Goal: Information Seeking & Learning: Learn about a topic

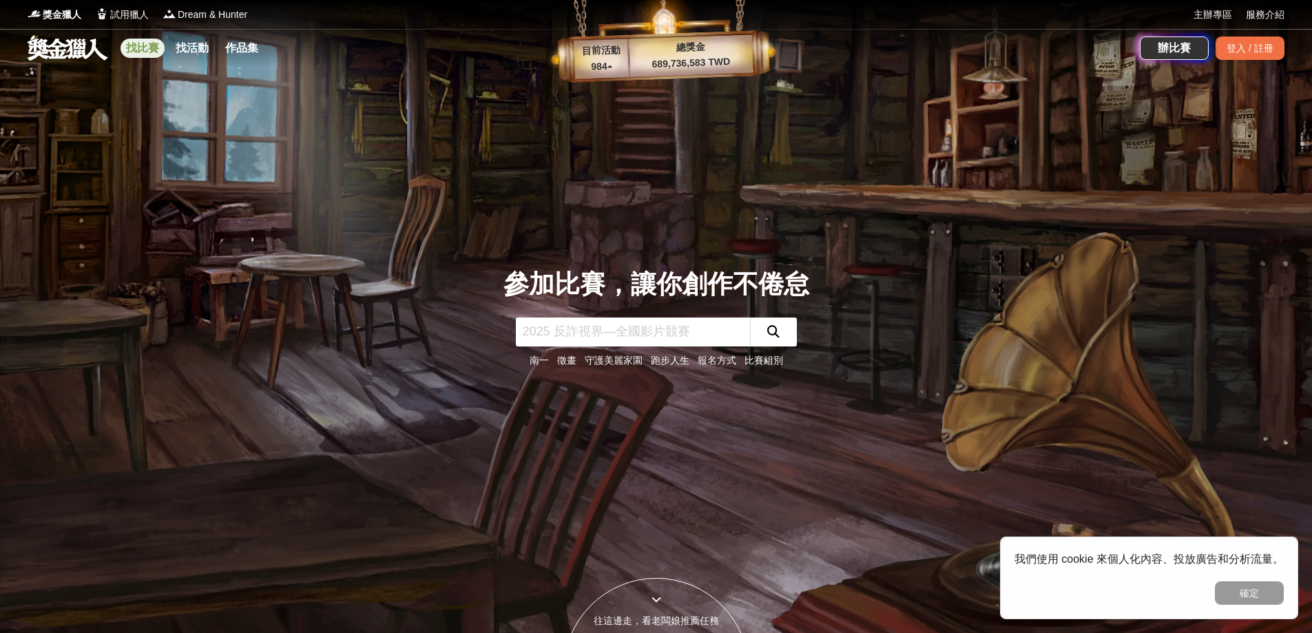
click at [152, 56] on link "找比賽" at bounding box center [142, 48] width 44 height 19
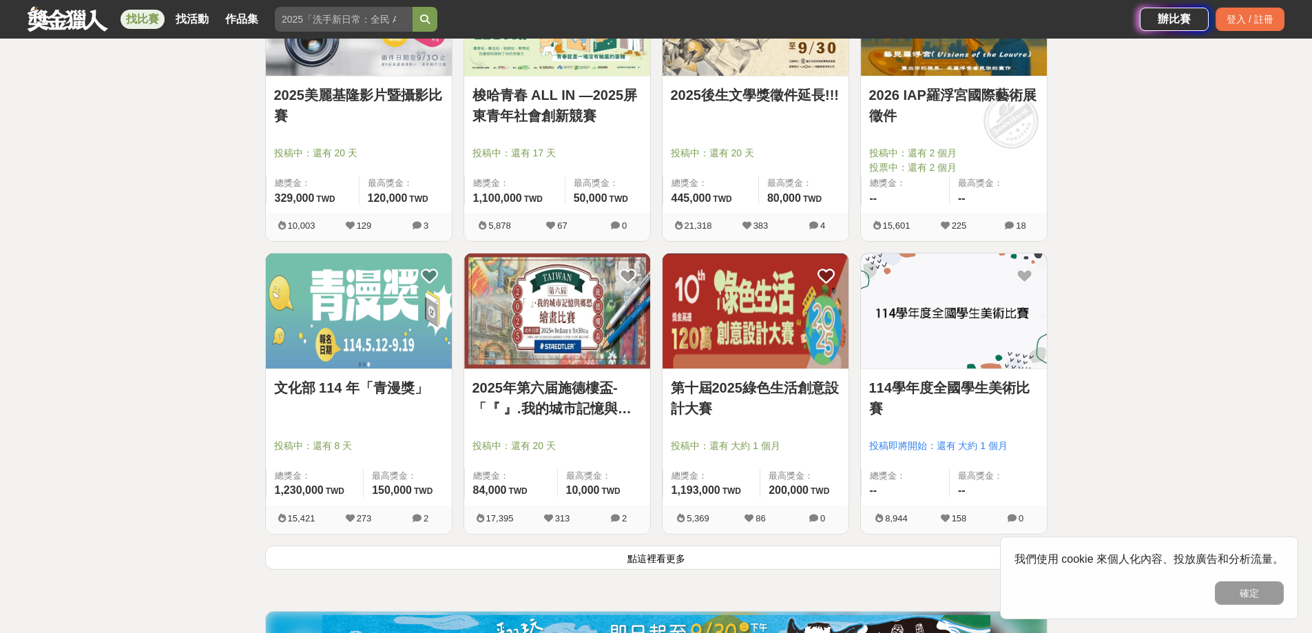
scroll to position [1653, 0]
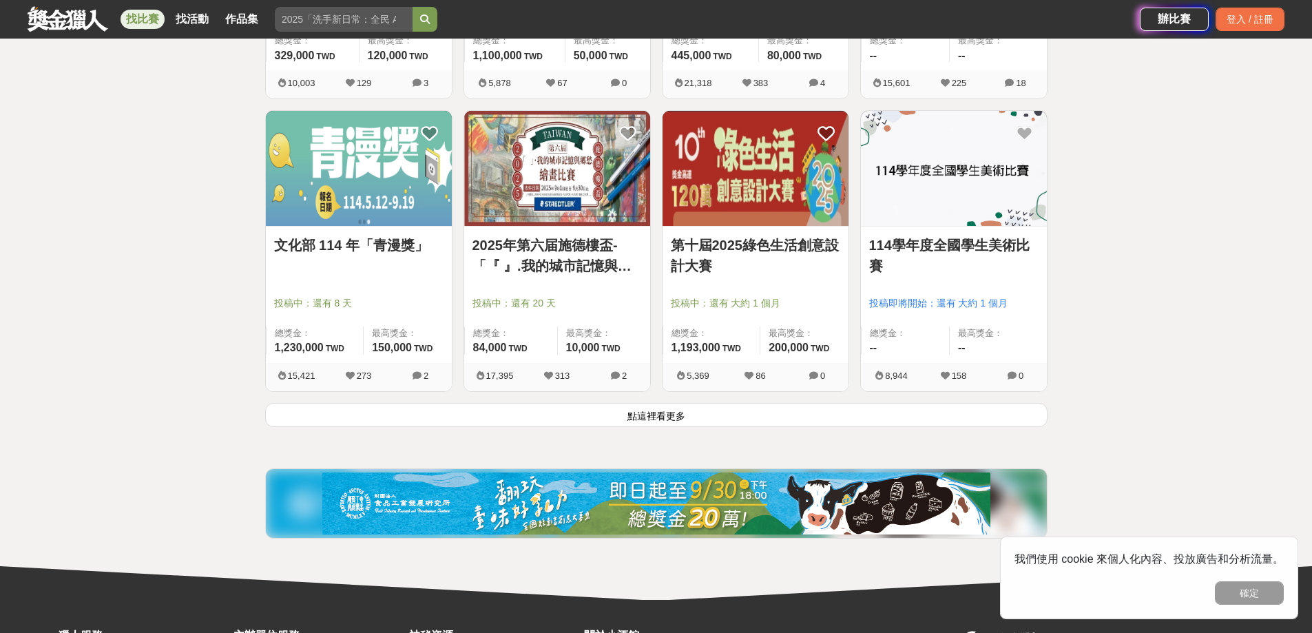
click at [742, 421] on button "點這裡看更多" at bounding box center [656, 415] width 782 height 24
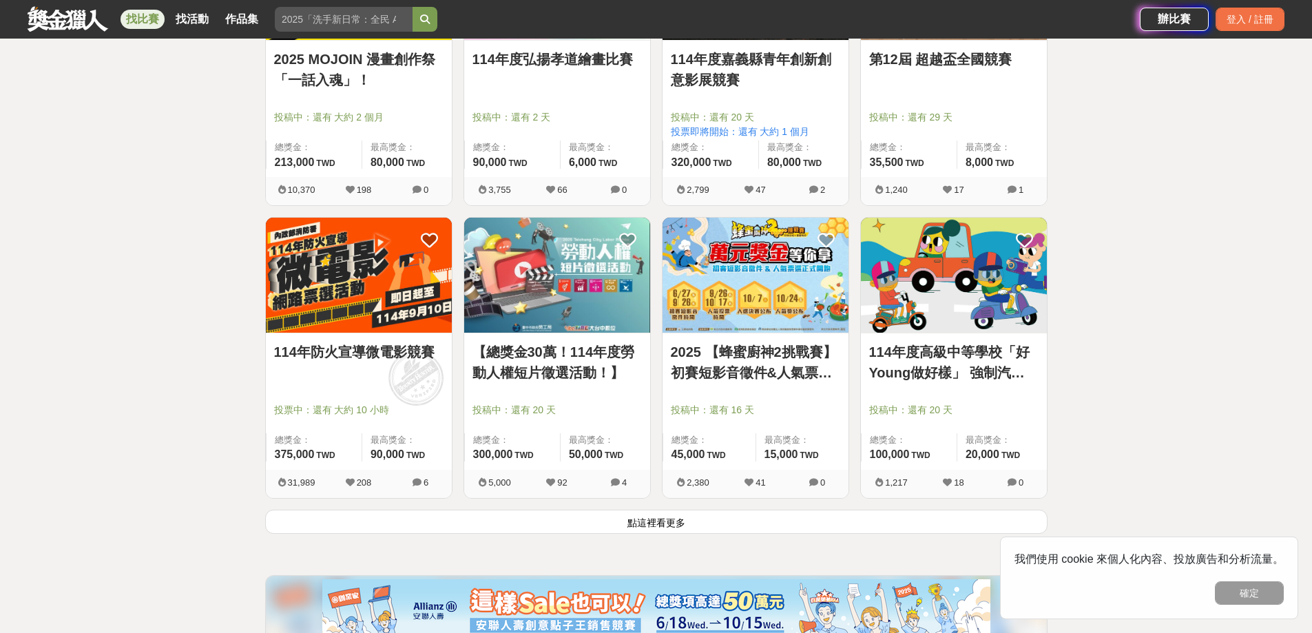
scroll to position [3374, 0]
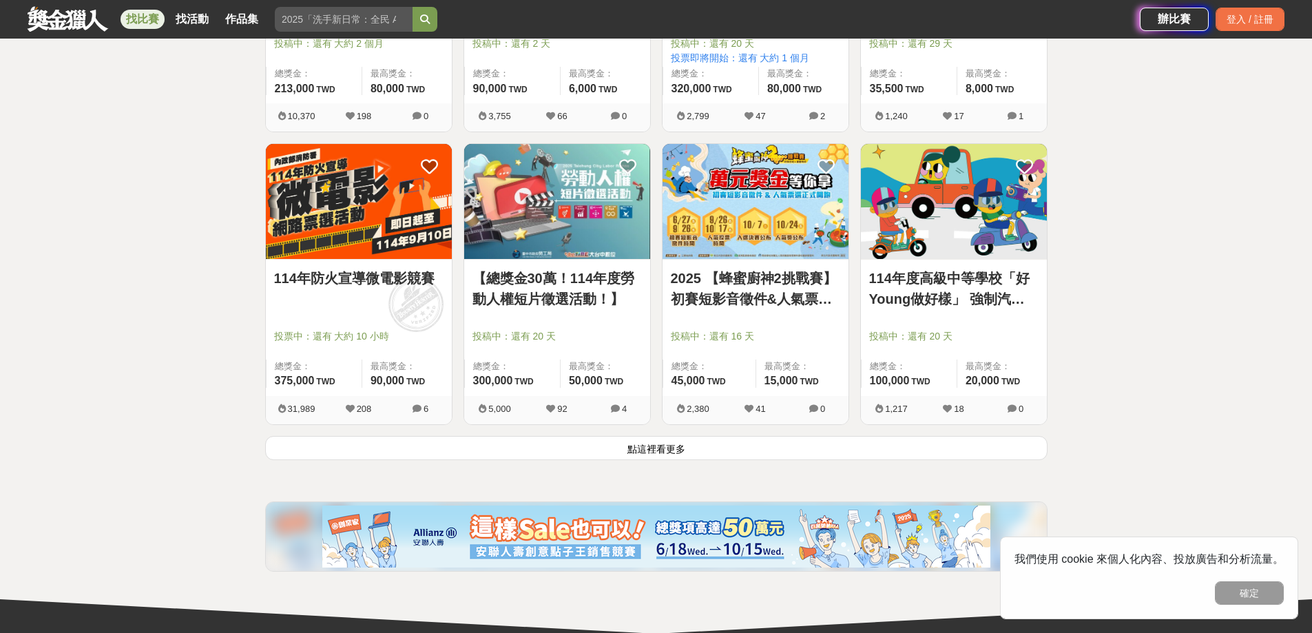
click at [702, 441] on button "點這裡看更多" at bounding box center [656, 448] width 782 height 24
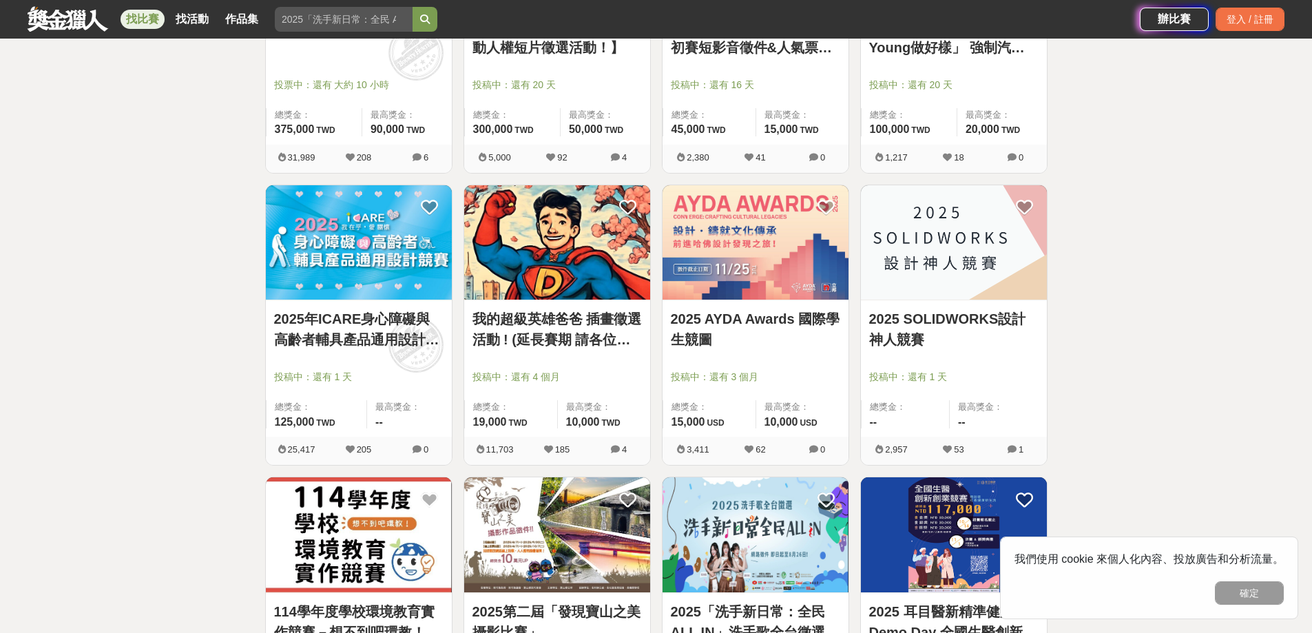
scroll to position [3649, 0]
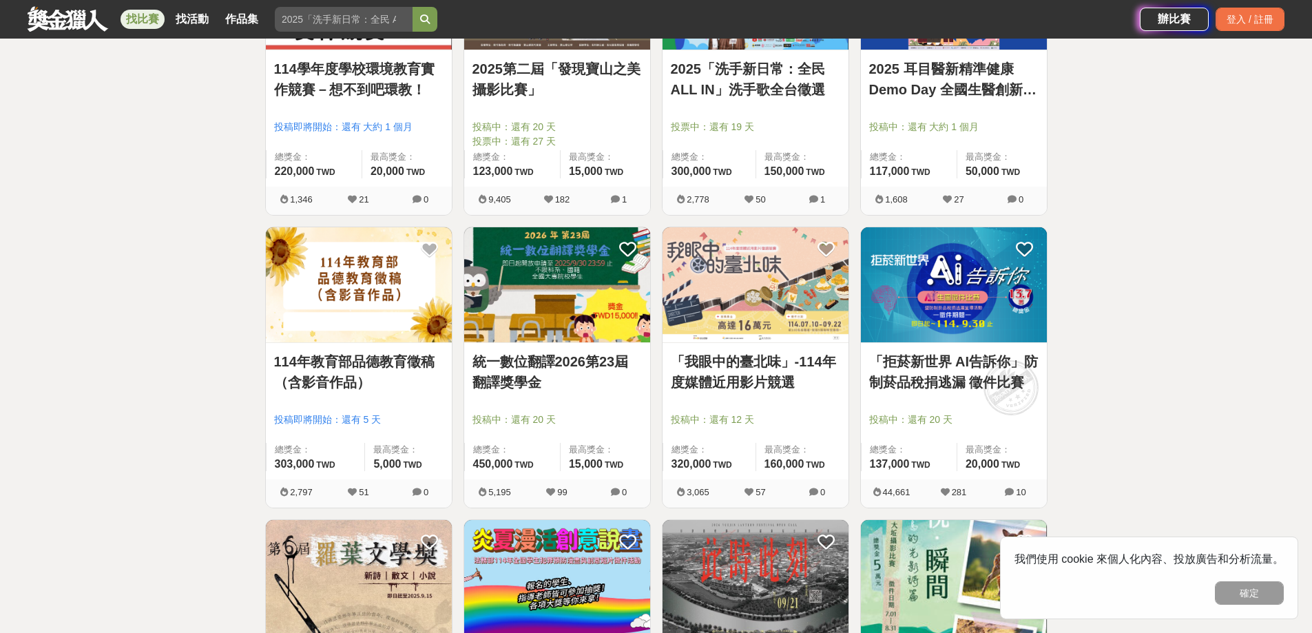
scroll to position [4407, 0]
